Goal: Information Seeking & Learning: Learn about a topic

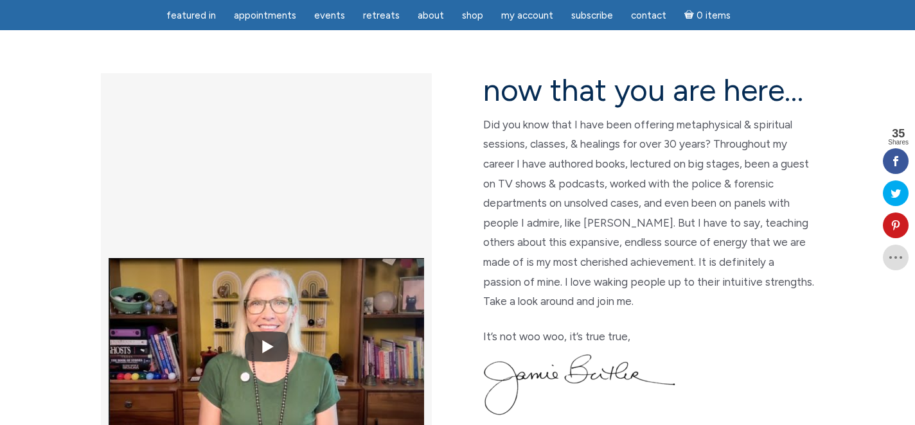
scroll to position [327, 0]
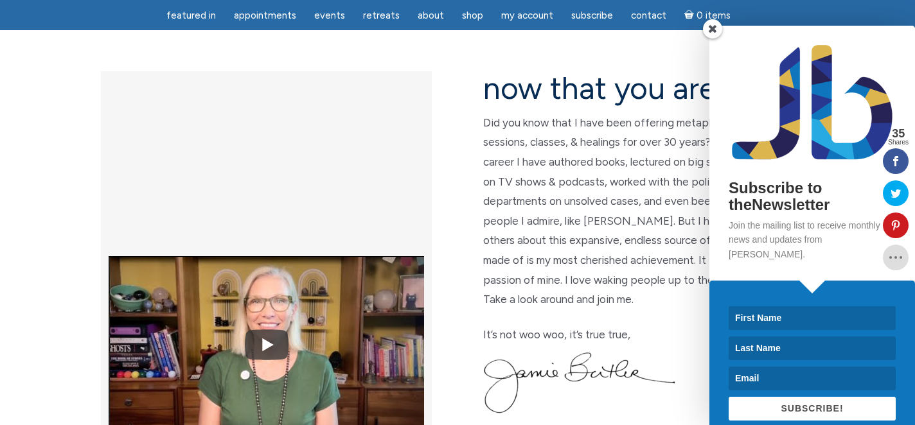
click at [717, 31] on span at bounding box center [712, 28] width 19 height 19
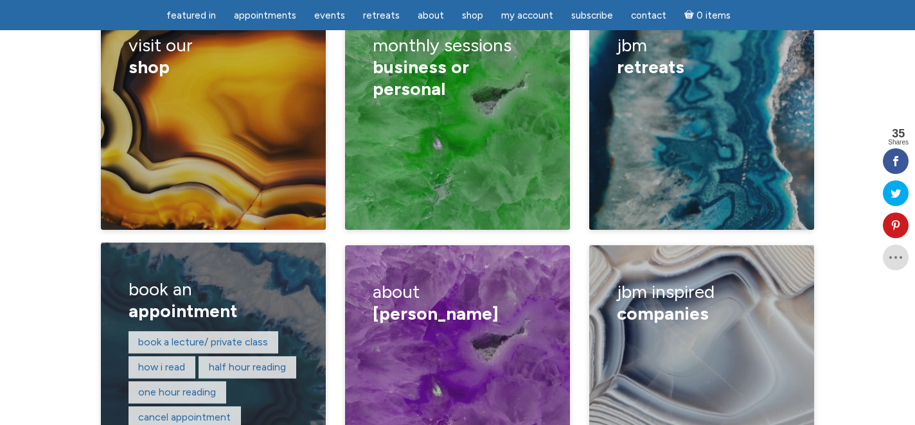
scroll to position [2189, 0]
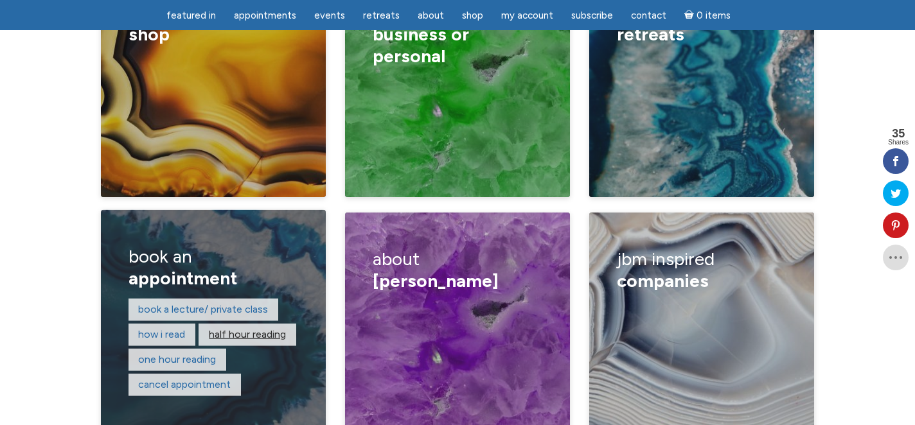
click at [230, 328] on link "Half hour reading" at bounding box center [247, 334] width 77 height 12
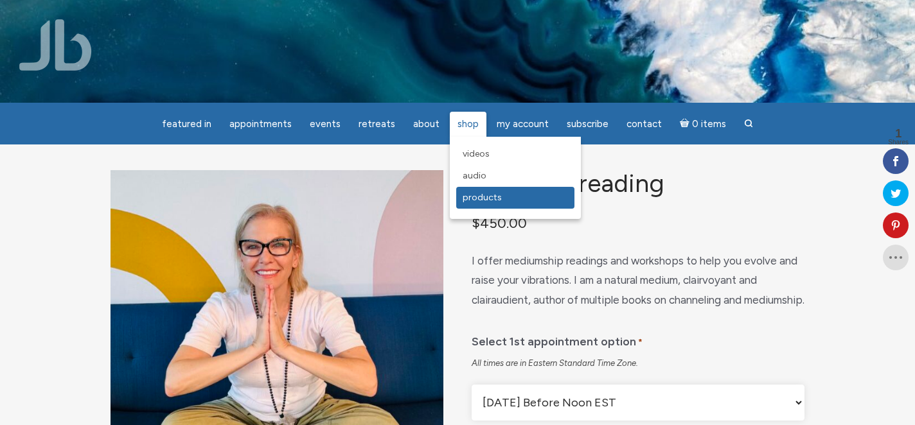
click at [473, 199] on span "Products" at bounding box center [482, 197] width 39 height 11
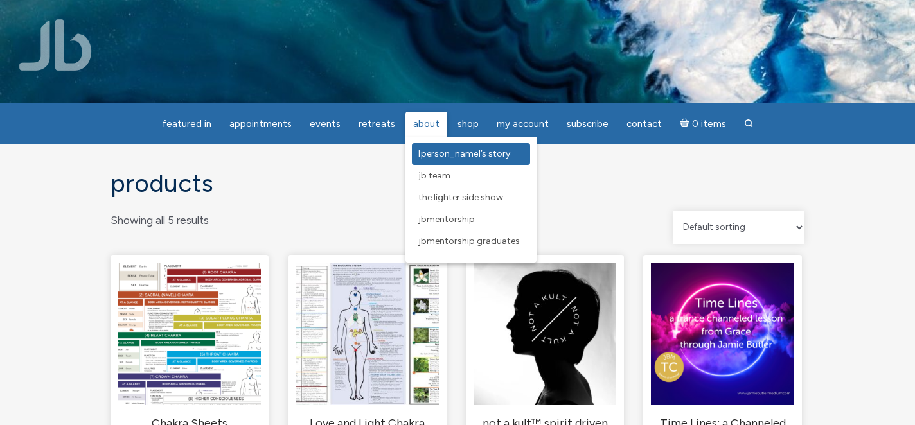
click at [428, 155] on span "[PERSON_NAME]’s Story" at bounding box center [464, 153] width 92 height 11
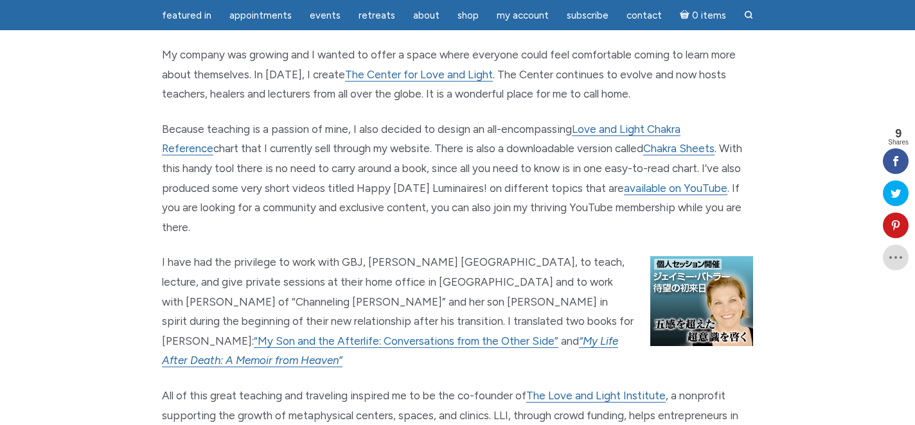
scroll to position [1172, 0]
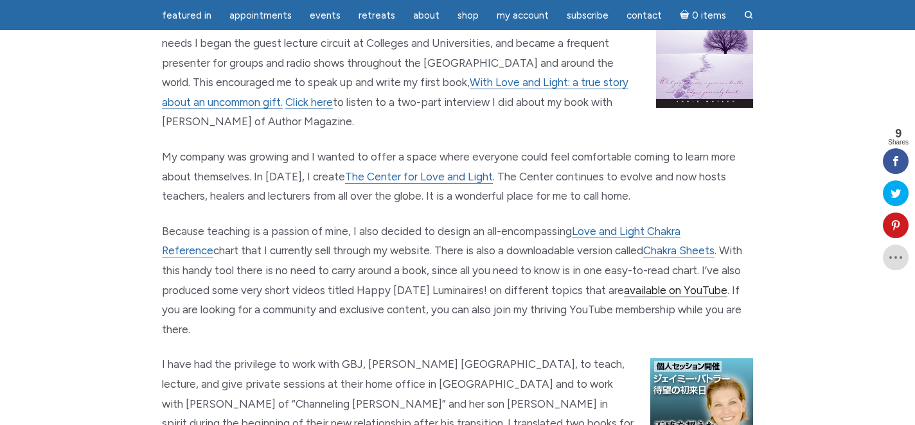
click at [630, 284] on link "available on YouTube" at bounding box center [675, 290] width 103 height 13
